Goal: Task Accomplishment & Management: Complete application form

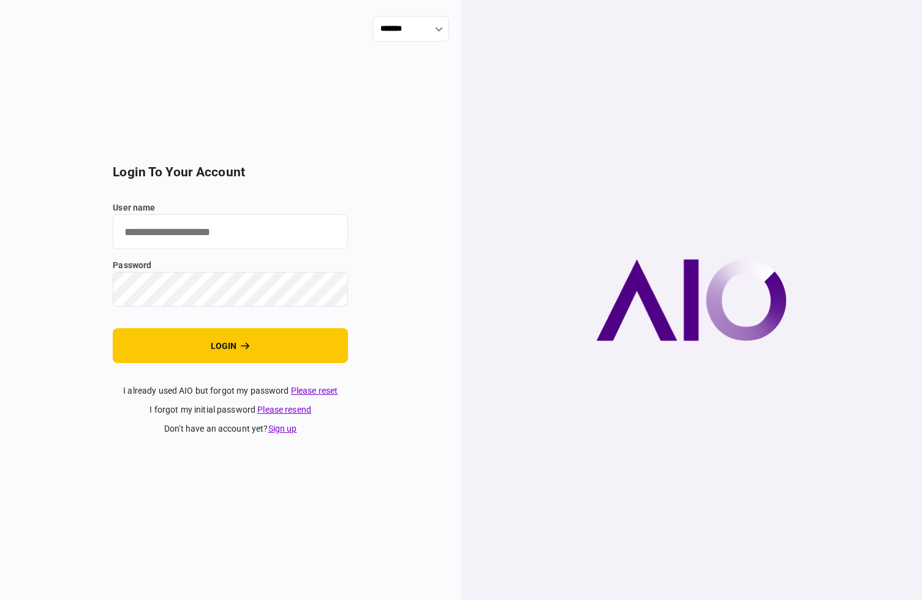
click at [217, 238] on input "user name" at bounding box center [230, 231] width 235 height 35
click at [285, 429] on link "Sign up" at bounding box center [282, 429] width 29 height 10
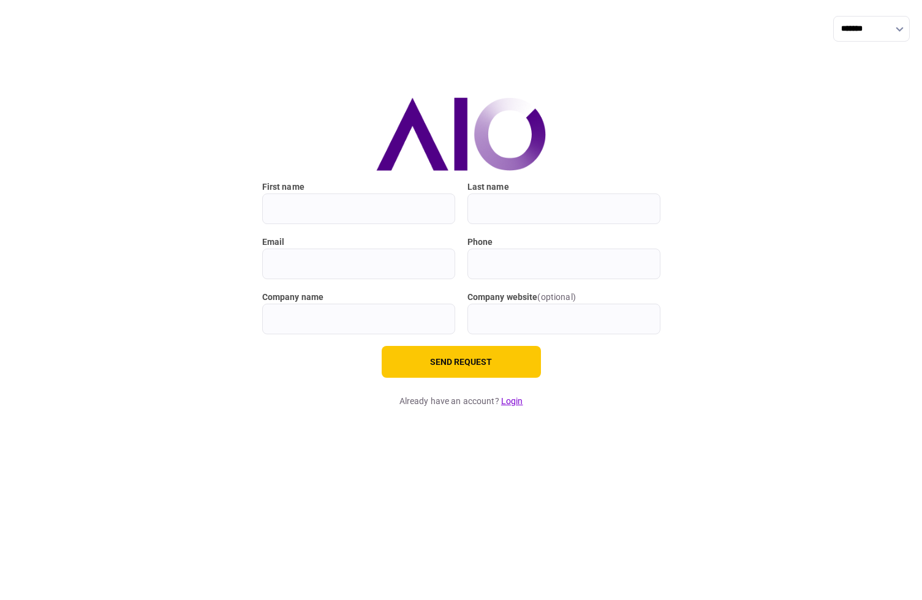
click at [384, 212] on input "first name" at bounding box center [358, 208] width 193 height 31
click at [800, 249] on div "******* first name last name email phone company name company website ( optiona…" at bounding box center [461, 236] width 922 height 380
